Goal: Check status: Check status

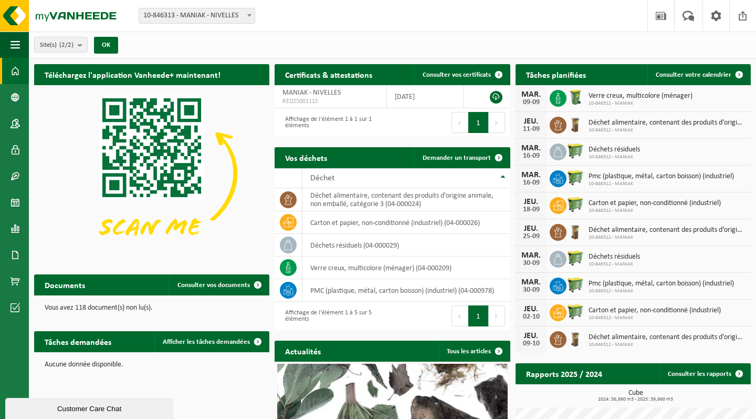
click at [600, 100] on span "10-846312 - MANIAK" at bounding box center [641, 103] width 104 height 6
click at [726, 78] on link "Consulter votre calendrier" at bounding box center [699, 74] width 102 height 21
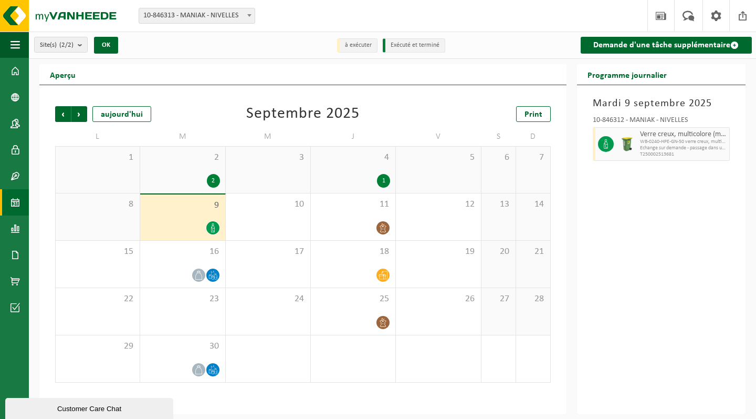
click at [214, 228] on icon at bounding box center [212, 227] width 9 height 9
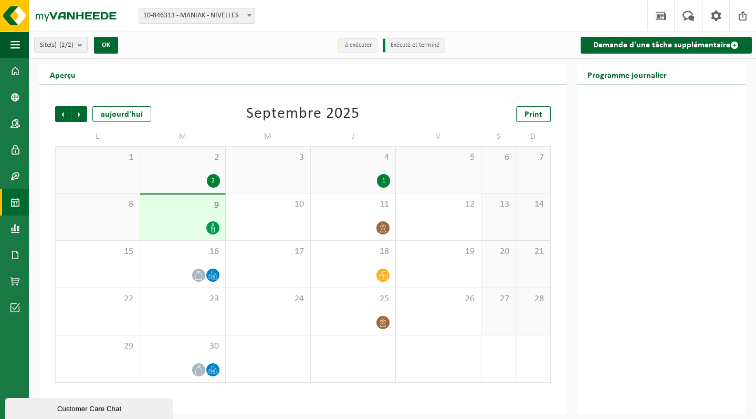
click at [214, 177] on div "2" at bounding box center [213, 181] width 13 height 14
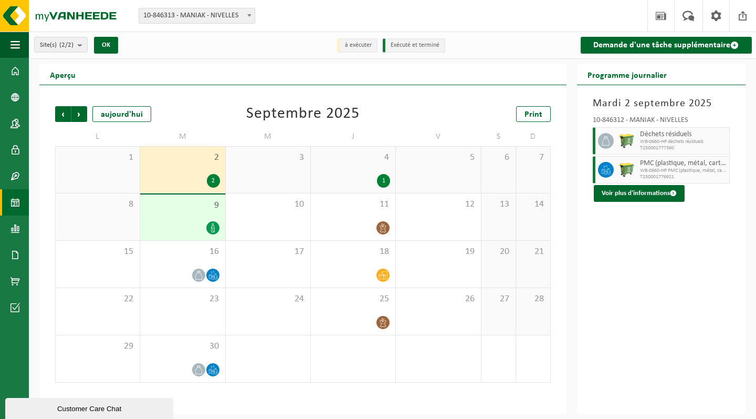
click at [213, 227] on icon at bounding box center [213, 227] width 4 height 9
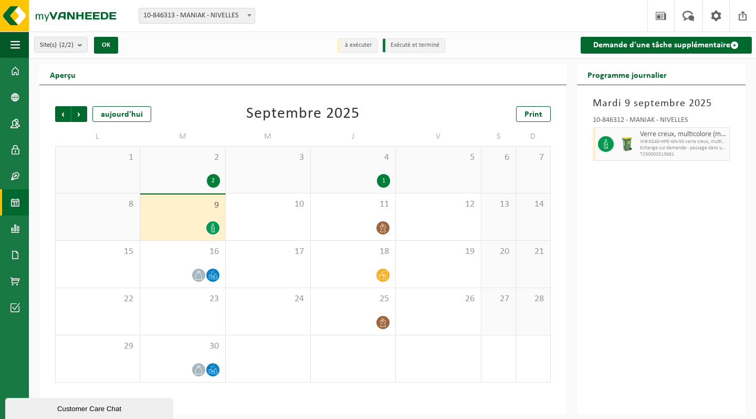
click at [213, 230] on icon at bounding box center [212, 227] width 9 height 9
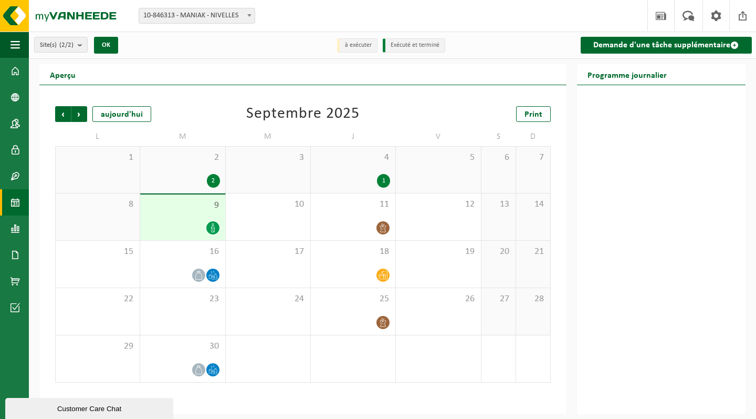
click at [214, 224] on icon at bounding box center [212, 227] width 9 height 9
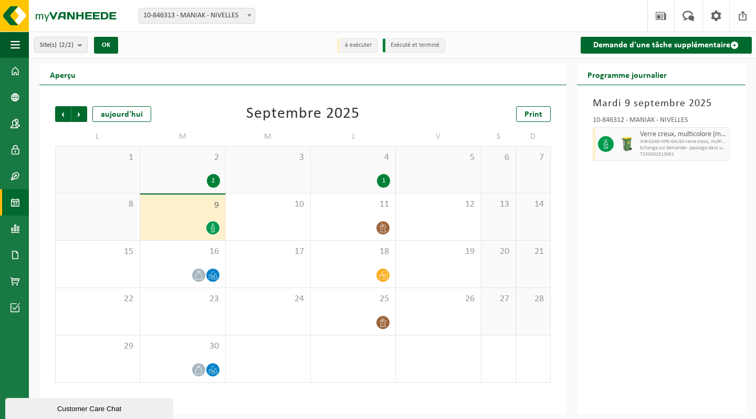
click at [214, 224] on icon at bounding box center [212, 227] width 9 height 9
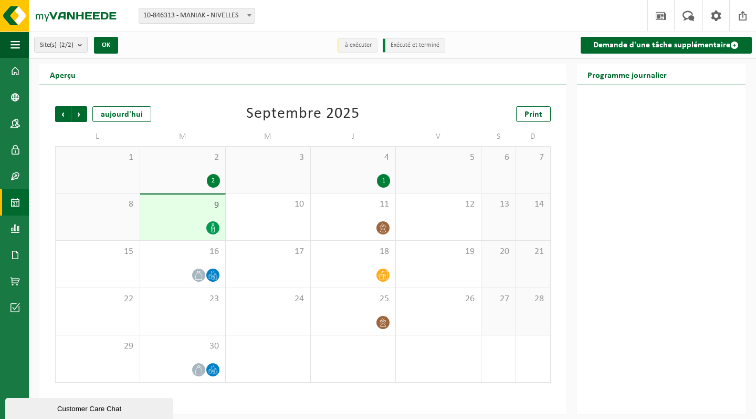
click at [214, 224] on icon at bounding box center [212, 227] width 9 height 9
